Goal: Transaction & Acquisition: Purchase product/service

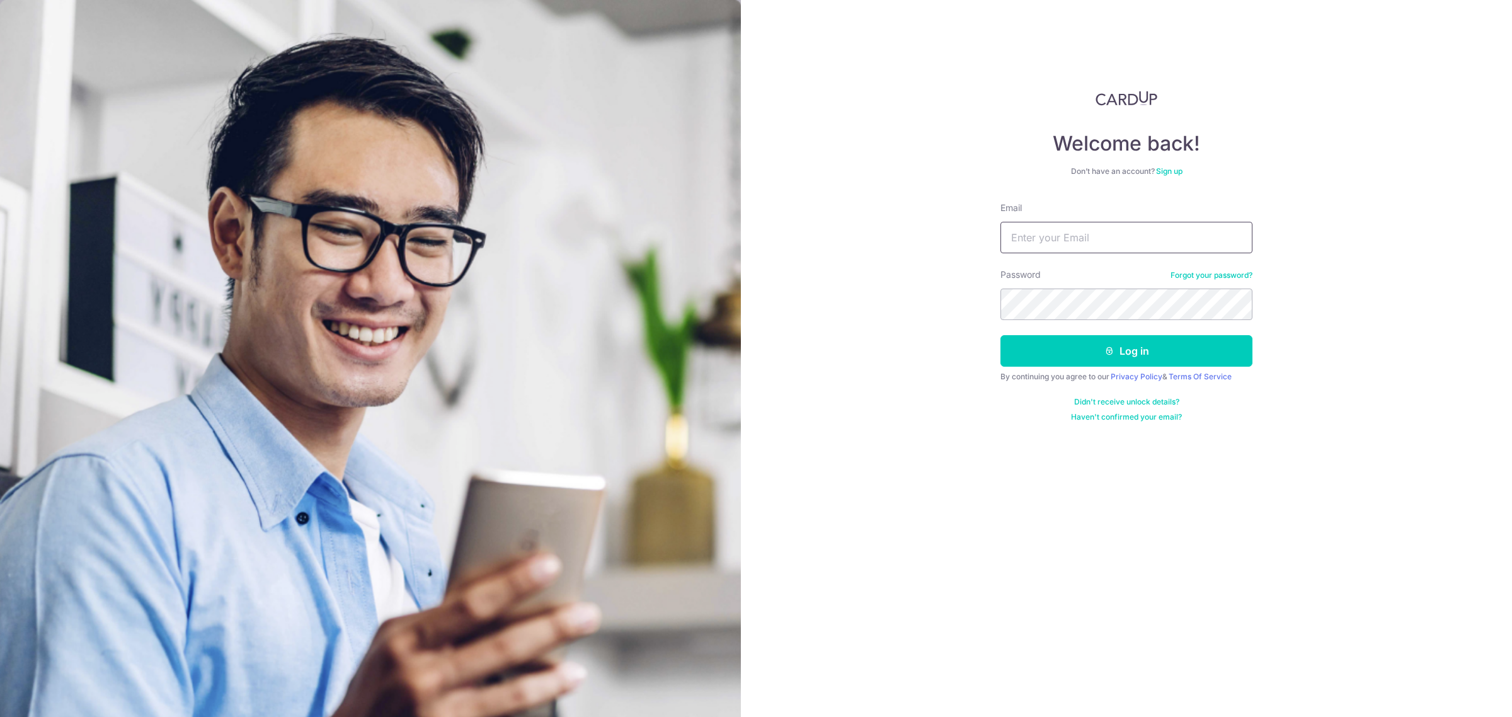
click at [1074, 244] on input "Email" at bounding box center [1126, 237] width 252 height 31
type input "[EMAIL_ADDRESS][DOMAIN_NAME]"
click at [1204, 364] on button "Log in" at bounding box center [1126, 350] width 252 height 31
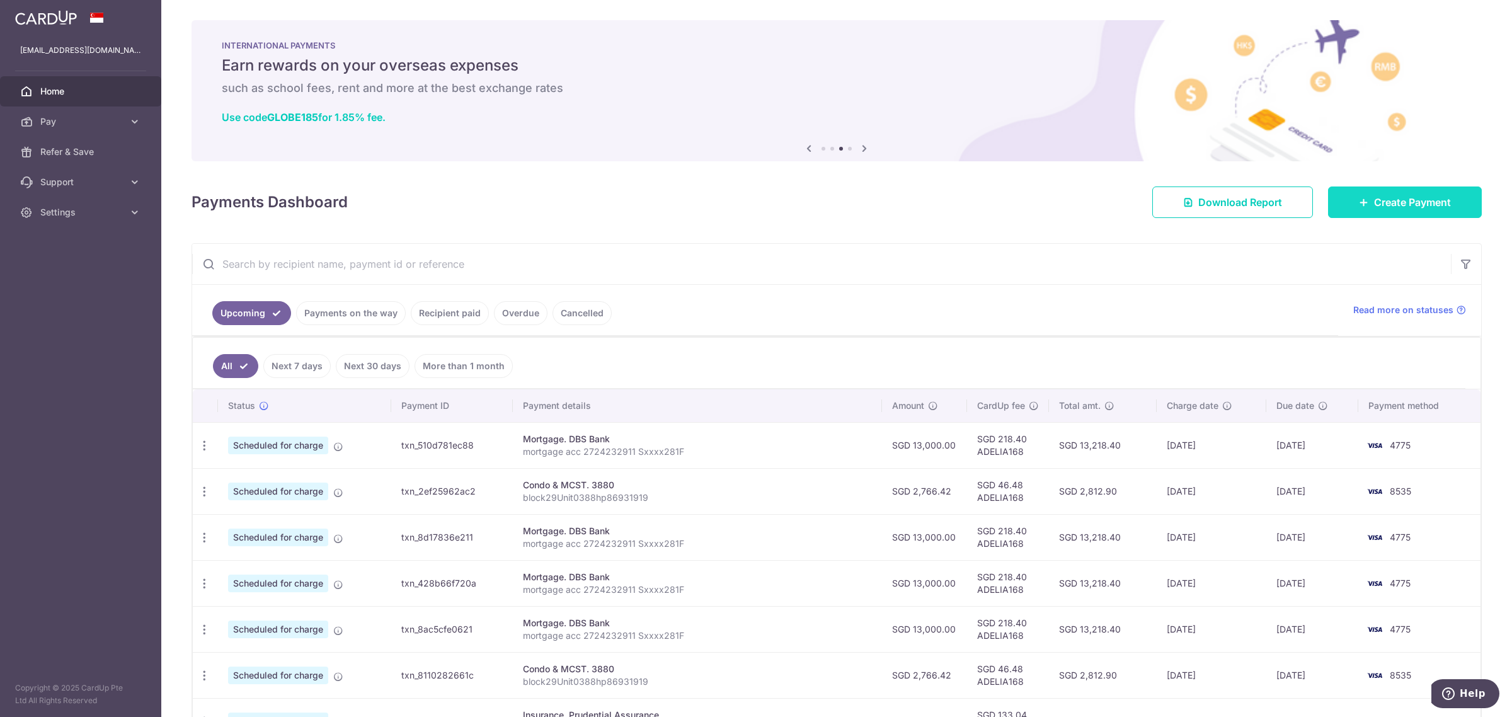
click at [1408, 207] on span "Create Payment" at bounding box center [1412, 202] width 77 height 15
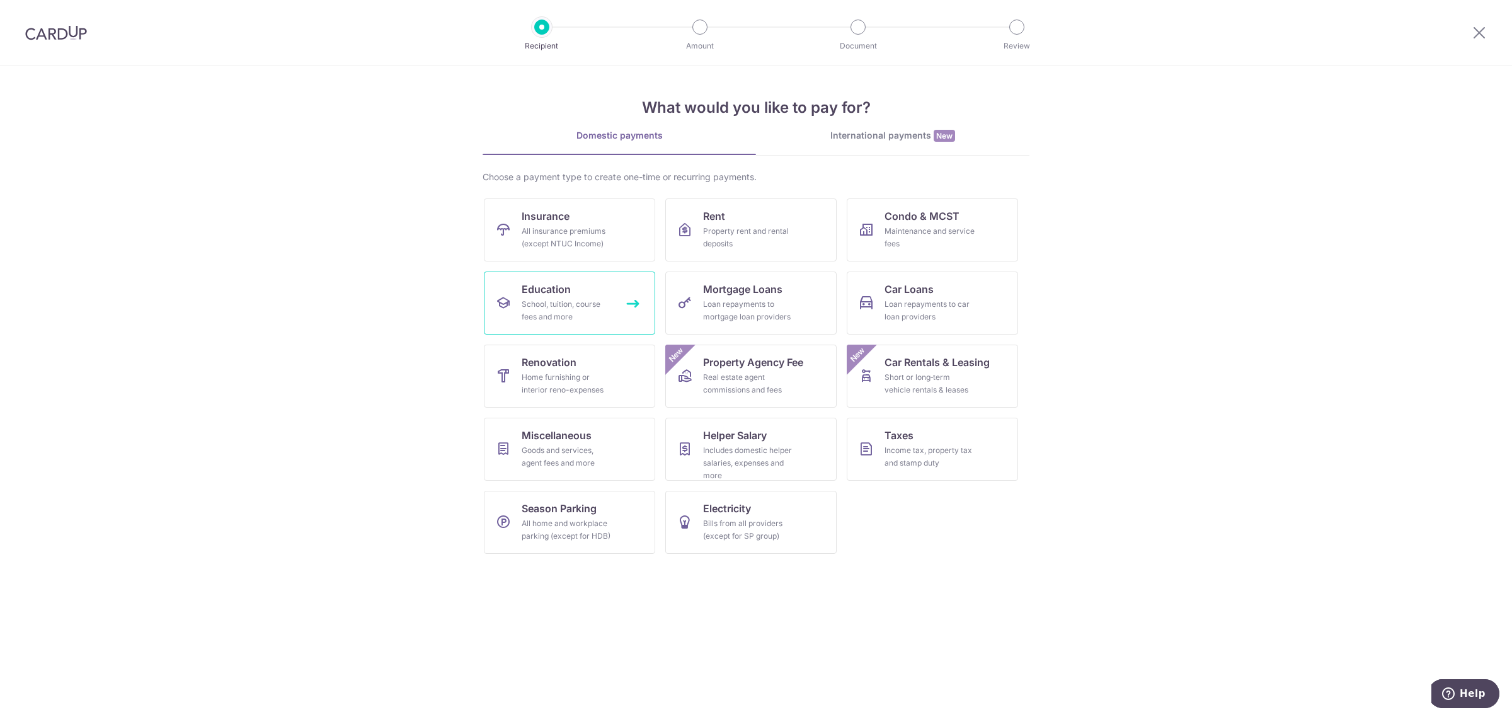
drag, startPoint x: 616, startPoint y: 309, endPoint x: 207, endPoint y: 33, distance: 493.6
click at [616, 309] on link "Education School, tuition, course fees and more" at bounding box center [569, 302] width 171 height 63
